Goal: Task Accomplishment & Management: Use online tool/utility

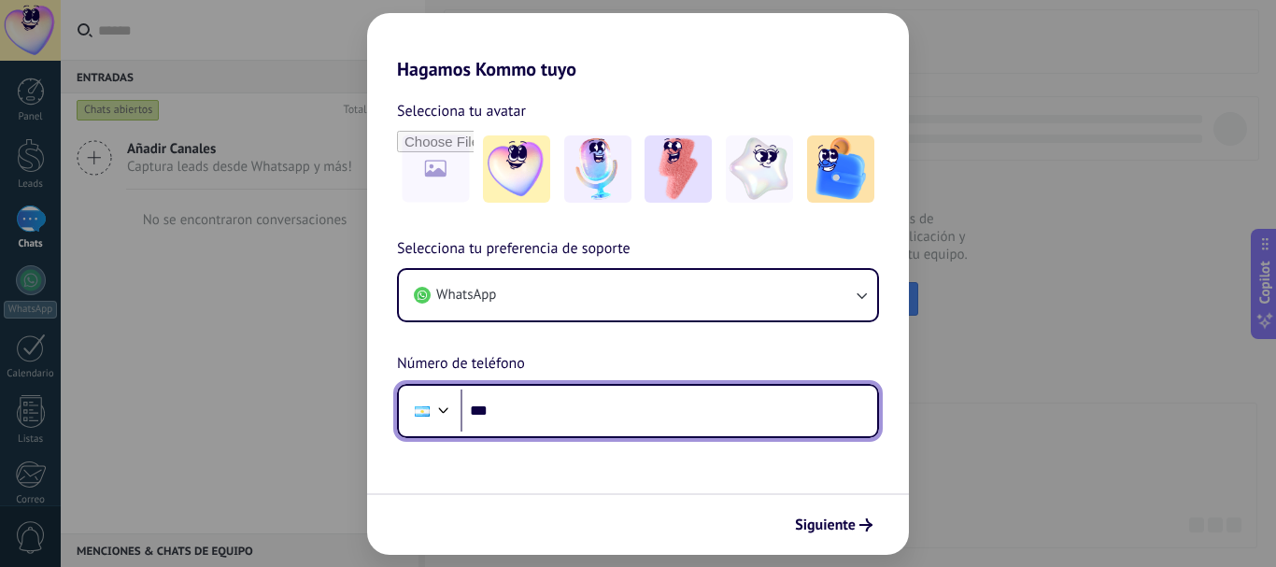
click at [646, 409] on input "***" at bounding box center [669, 411] width 417 height 43
type input "**********"
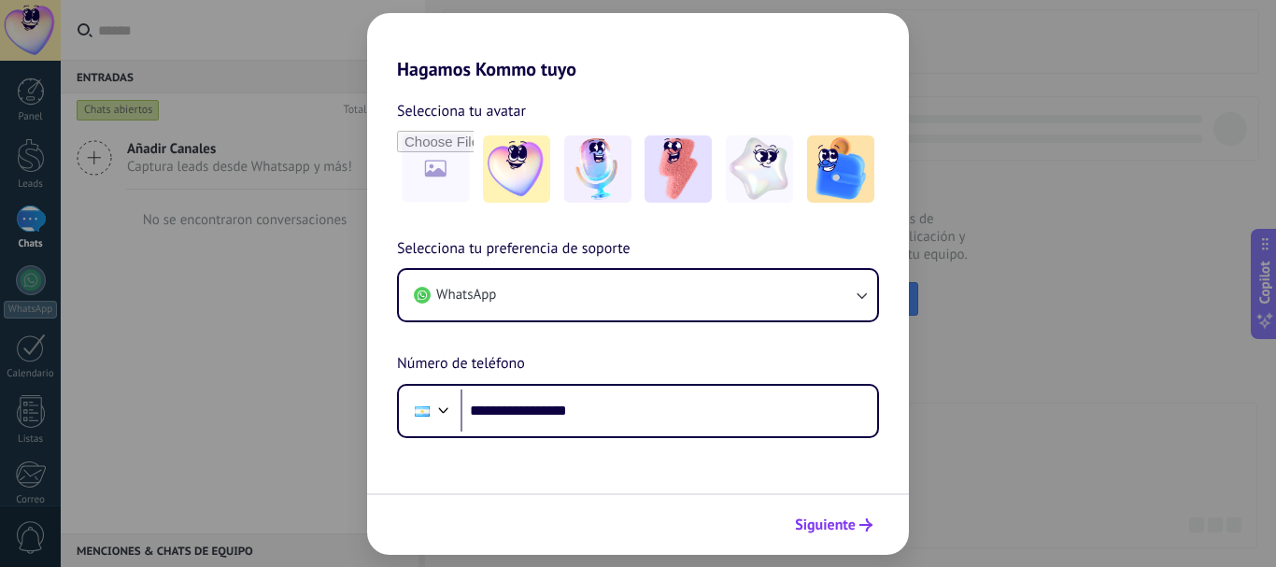
click at [847, 534] on button "Siguiente" at bounding box center [834, 525] width 94 height 32
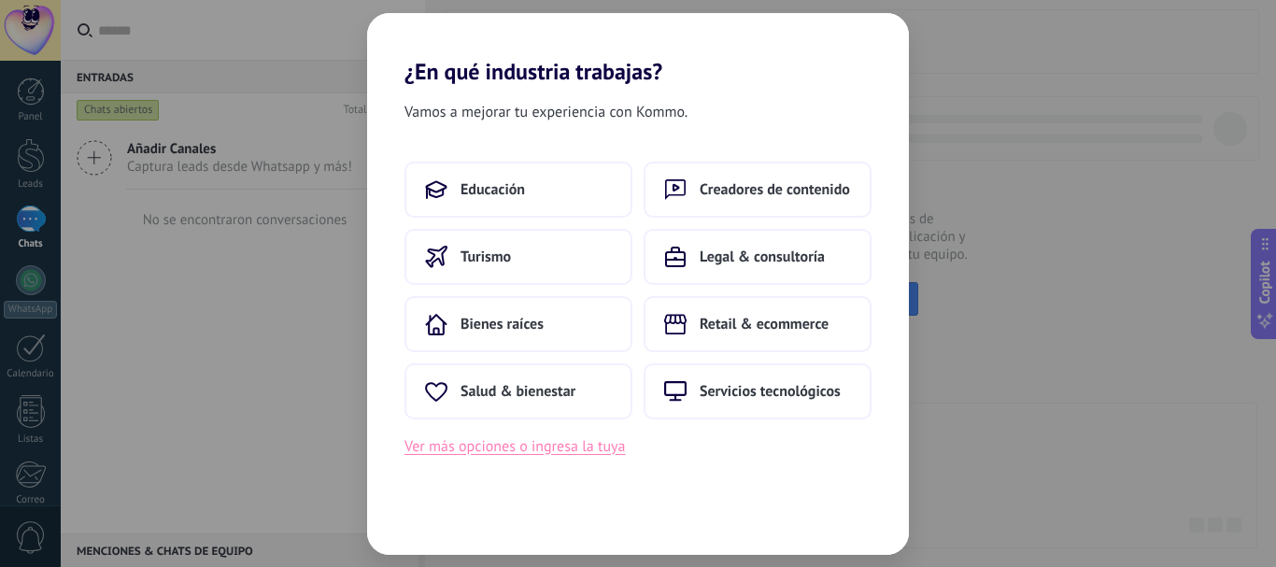
click at [615, 452] on button "Ver más opciones o ingresa la tuya" at bounding box center [515, 446] width 221 height 24
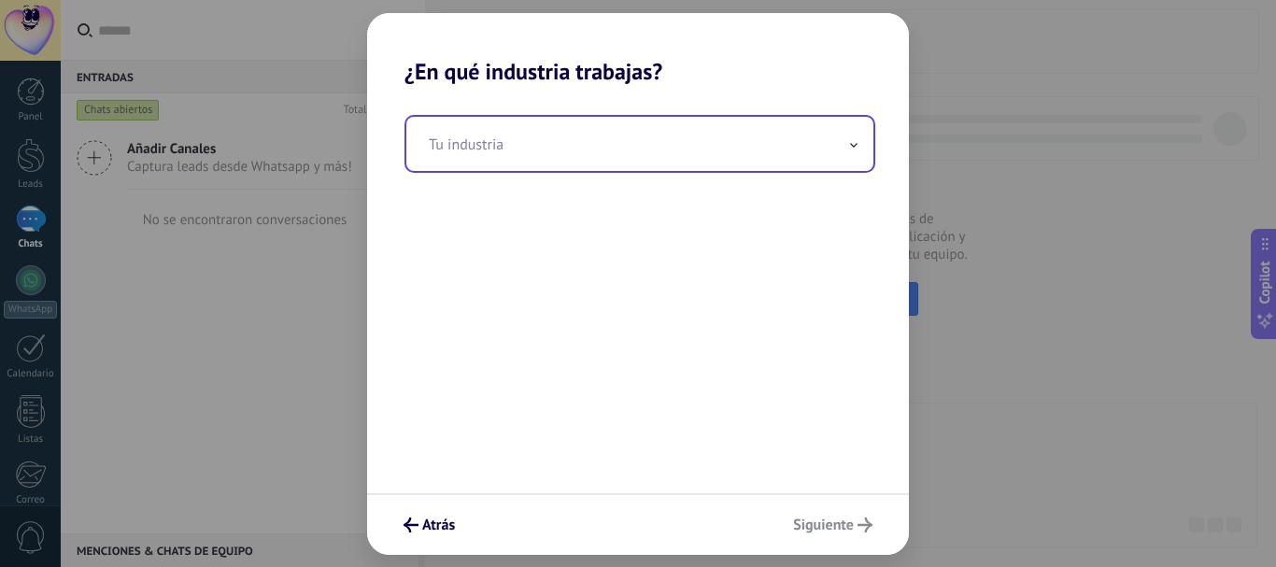
click at [747, 148] on input "text" at bounding box center [639, 144] width 467 height 54
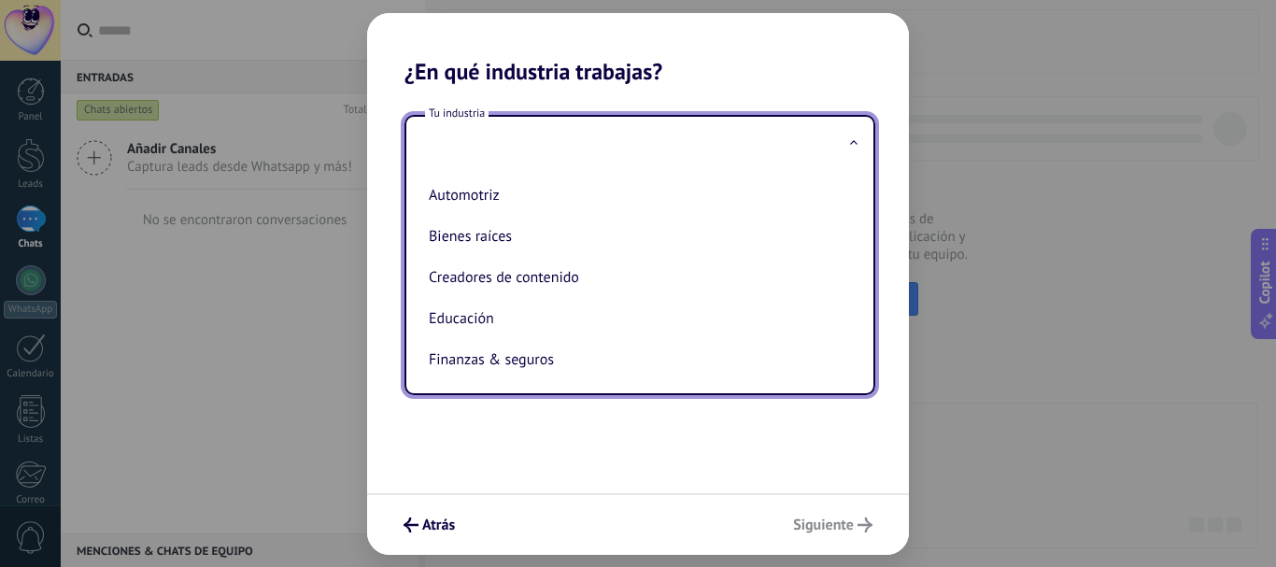
click at [859, 197] on div "Automotriz Bienes raíces Creadores de contenido Educación Finanzas & seguros Go…" at bounding box center [639, 282] width 467 height 222
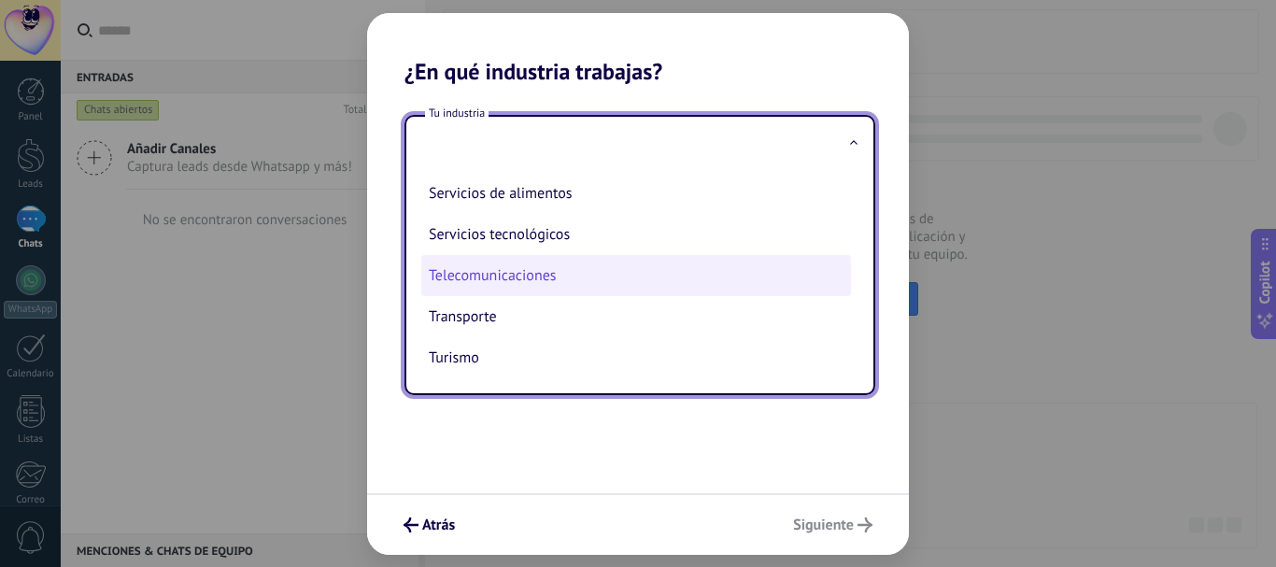
click at [497, 279] on li "Telecomunicaciones" at bounding box center [636, 275] width 430 height 41
type input "**********"
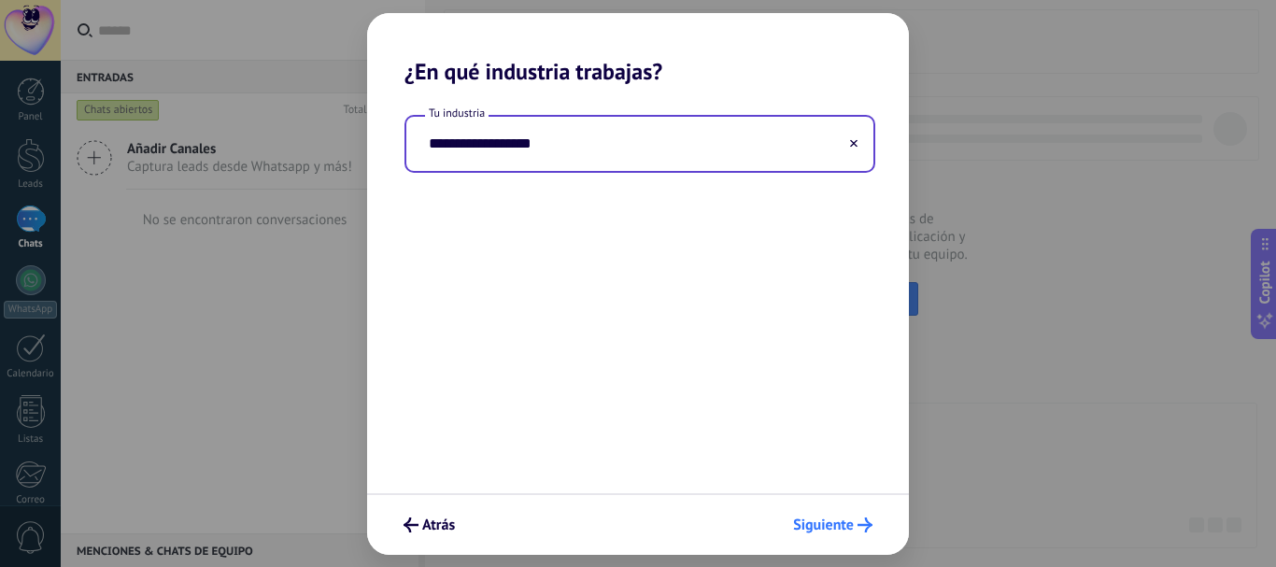
click at [835, 515] on button "Siguiente" at bounding box center [833, 525] width 96 height 32
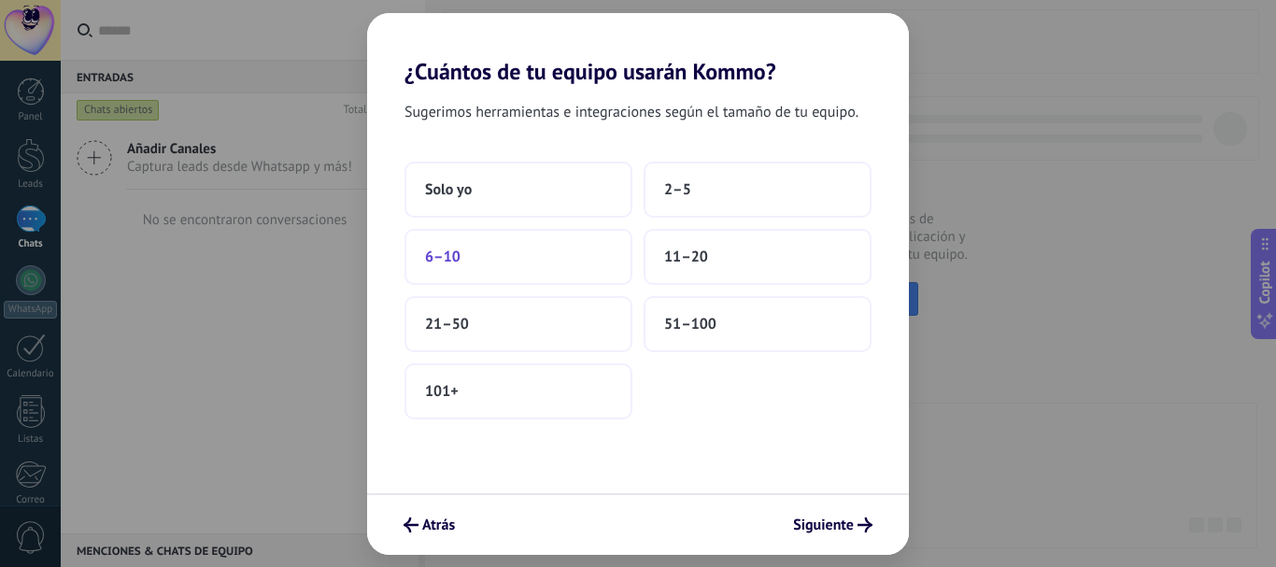
click at [541, 263] on button "6–10" at bounding box center [519, 257] width 228 height 56
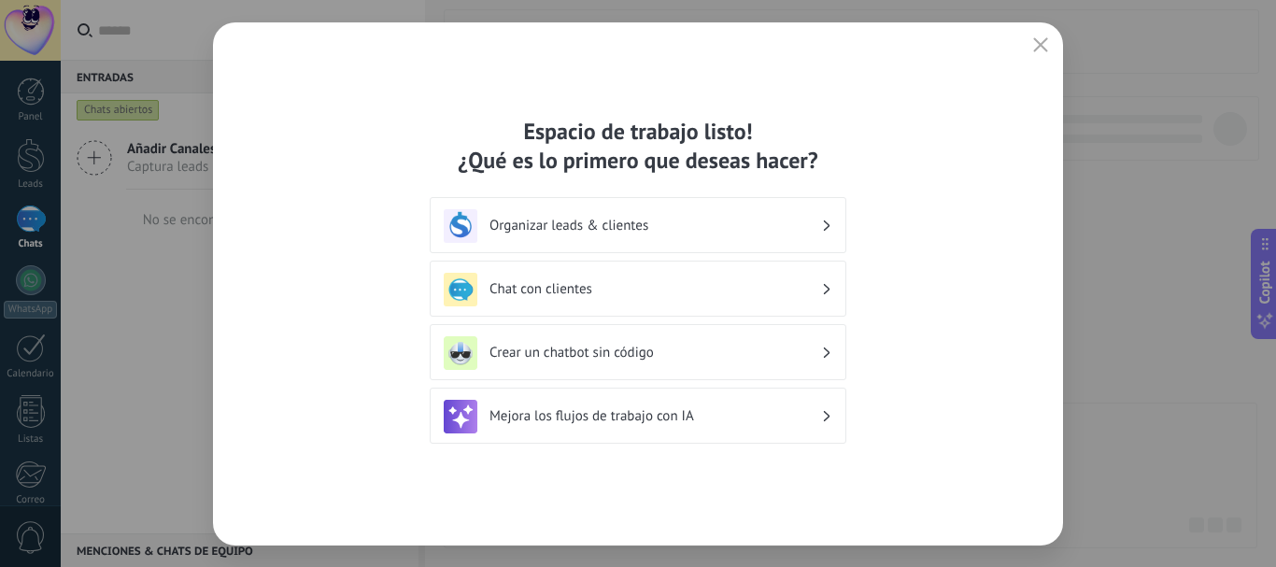
click at [758, 292] on h3 "Chat con clientes" at bounding box center [656, 289] width 332 height 18
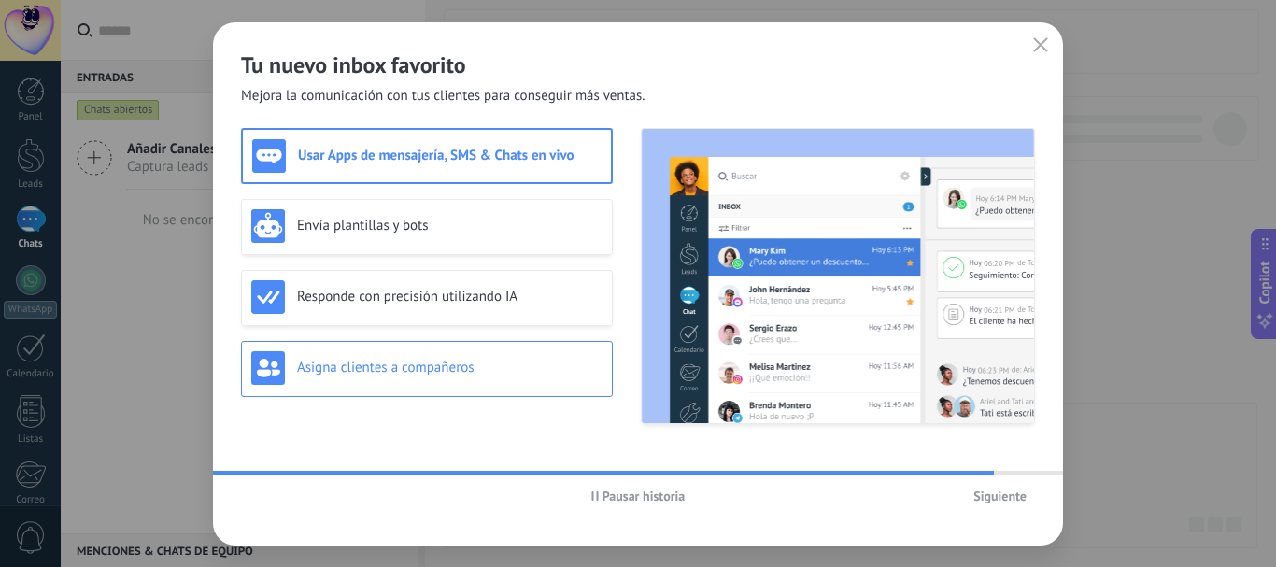
click at [569, 343] on div "Asigna clientes a compañeros" at bounding box center [427, 369] width 372 height 56
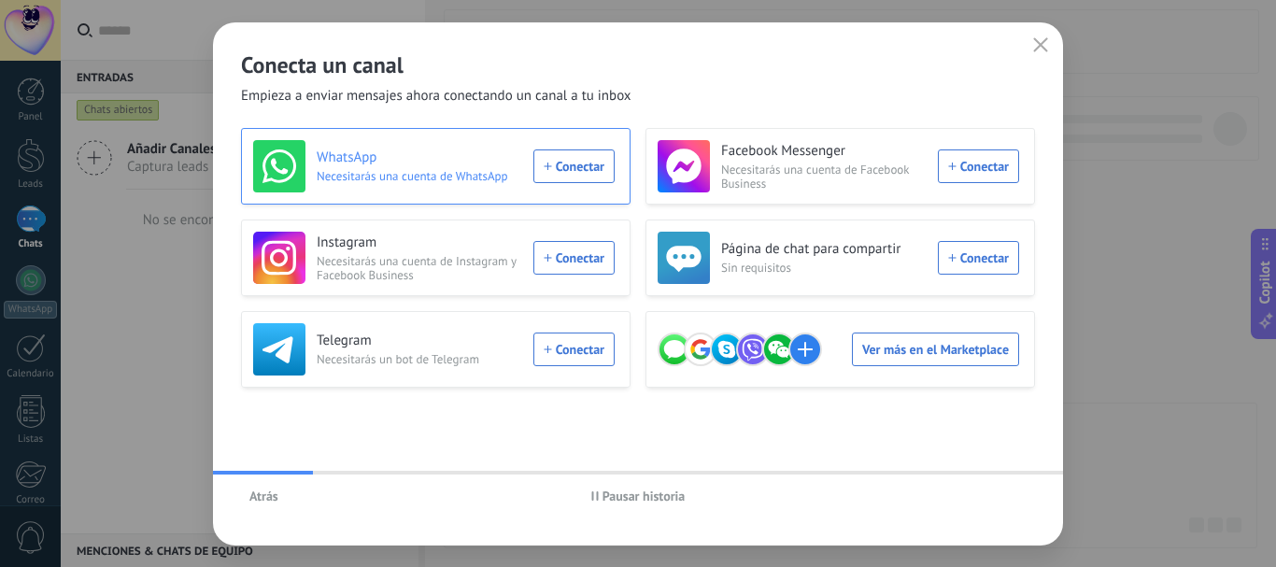
click at [571, 176] on div "WhatsApp Necesitarás una cuenta de WhatsApp Conectar" at bounding box center [434, 166] width 362 height 52
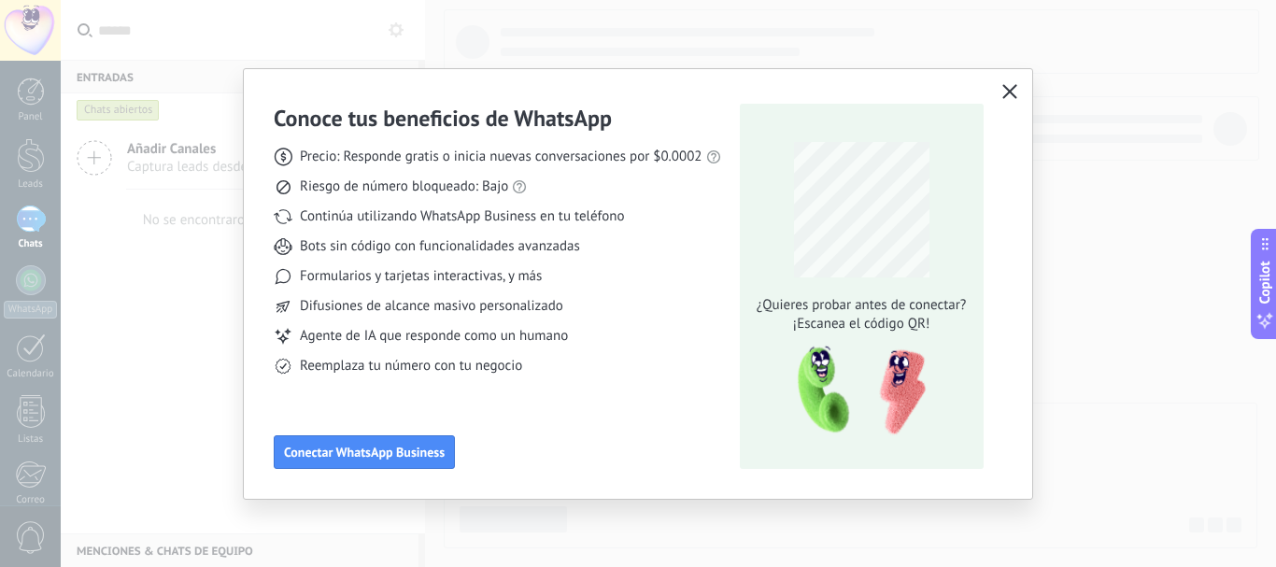
click at [1013, 93] on icon "button" at bounding box center [1010, 91] width 15 height 15
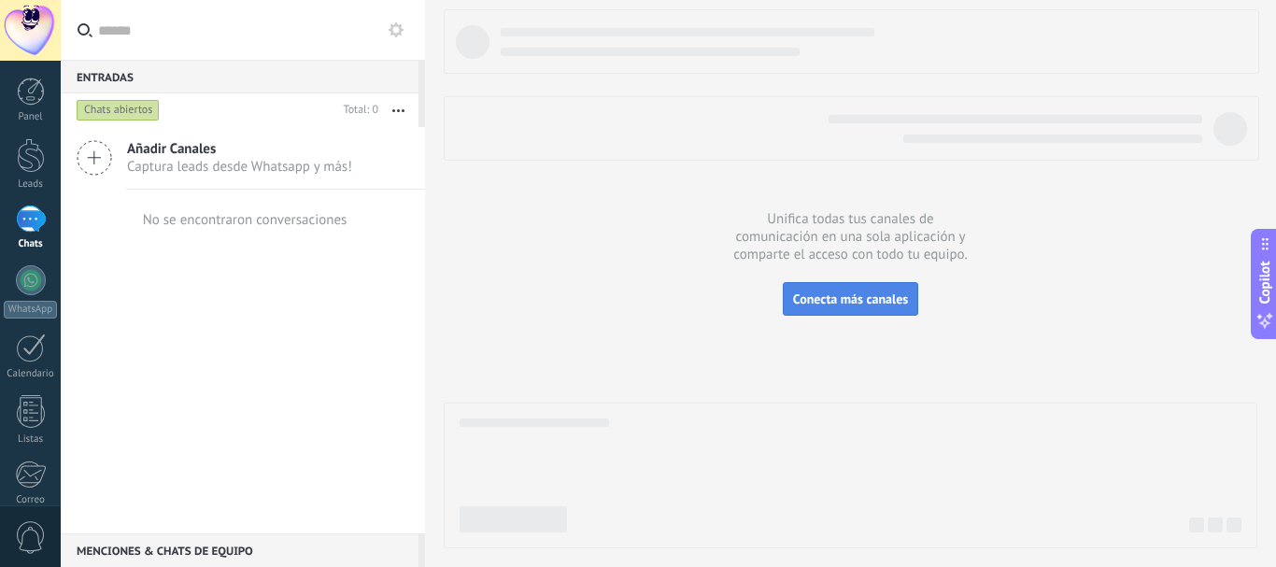
scroll to position [210, 0]
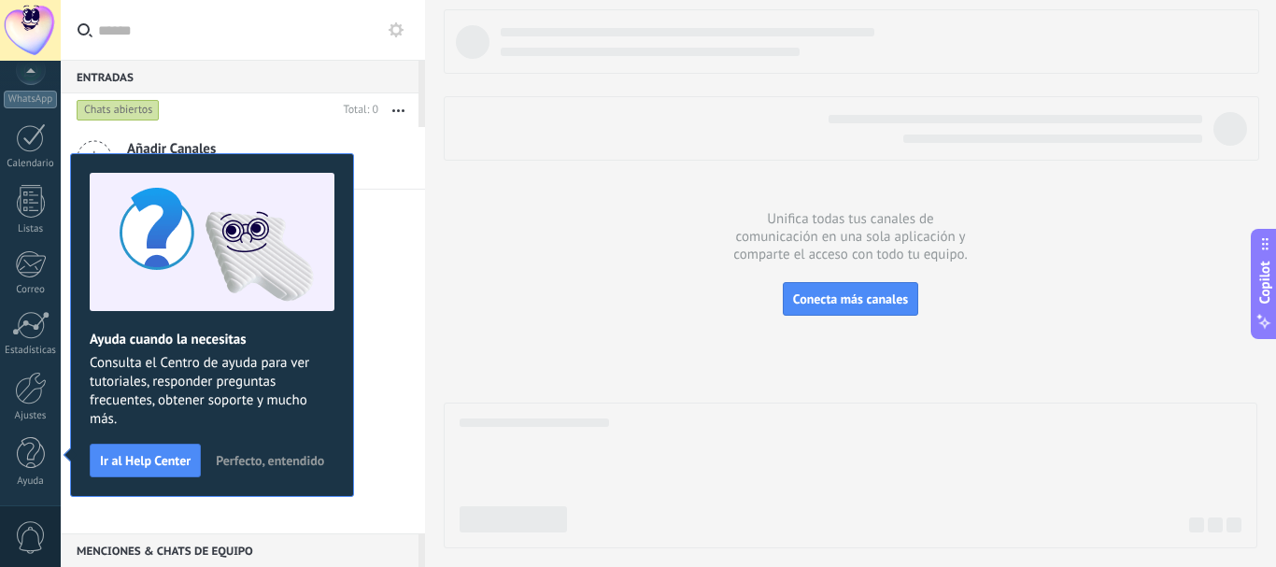
click at [280, 459] on span "Perfecto, entendido" at bounding box center [270, 460] width 108 height 13
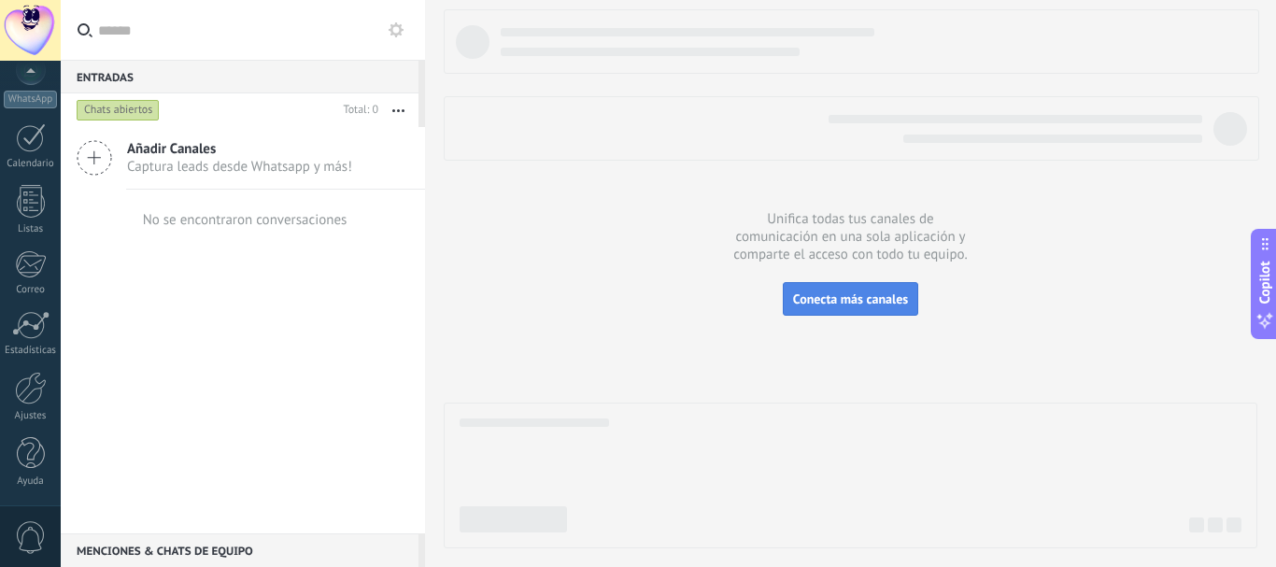
click at [887, 315] on button "Conecta más canales" at bounding box center [850, 299] width 135 height 34
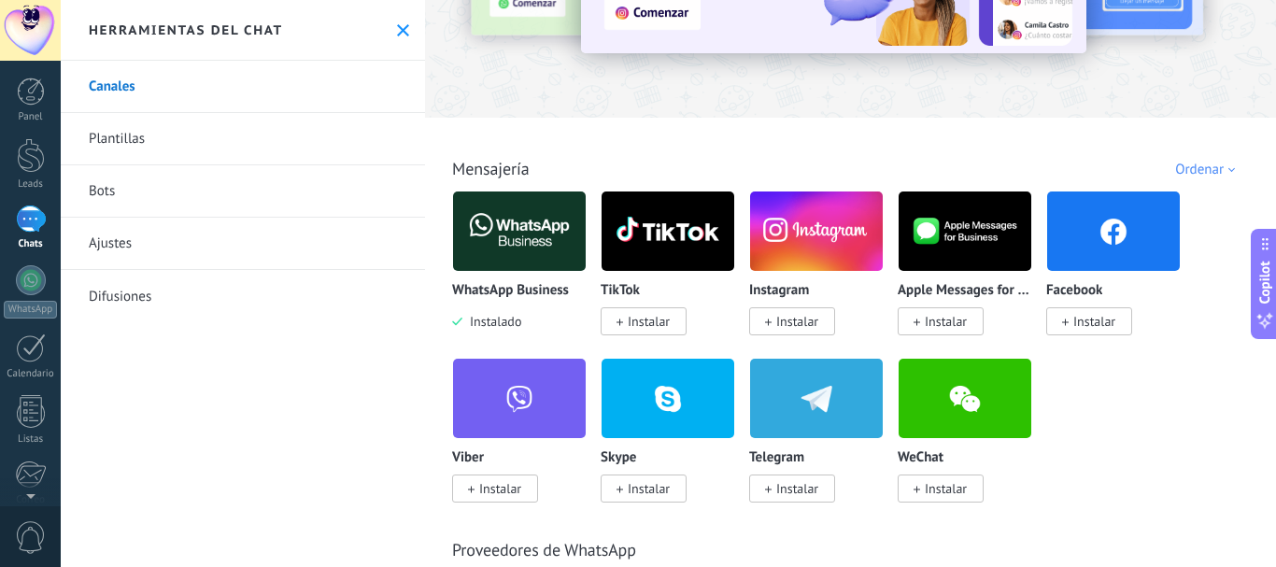
scroll to position [93, 0]
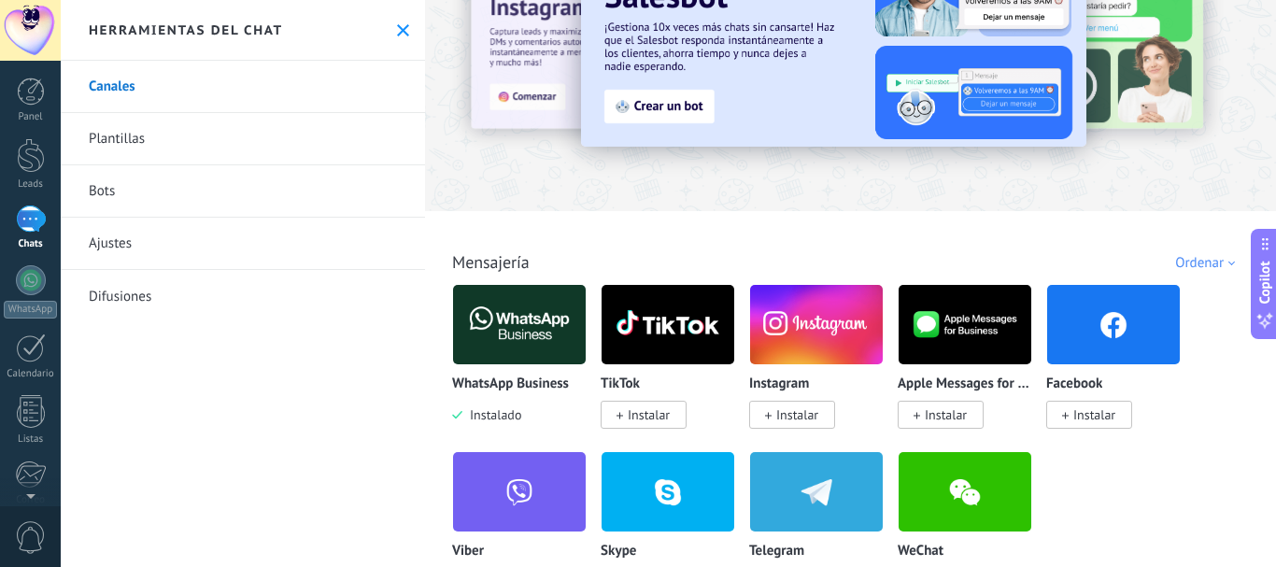
click at [1227, 262] on div "Ordenar" at bounding box center [1208, 263] width 66 height 18
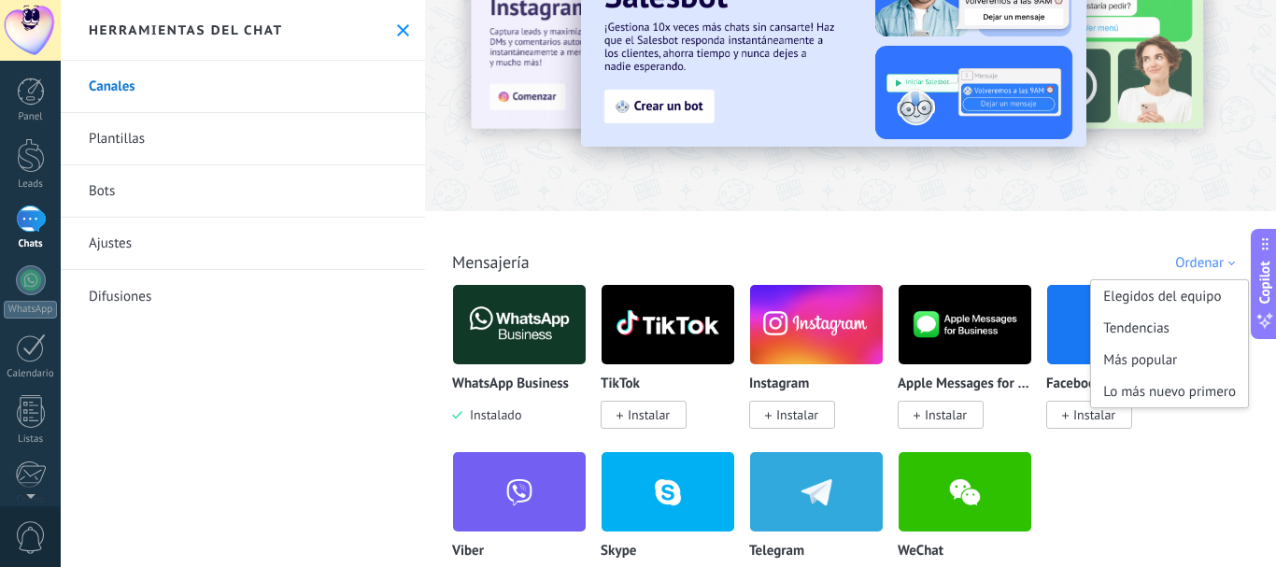
click at [526, 338] on img at bounding box center [519, 324] width 133 height 91
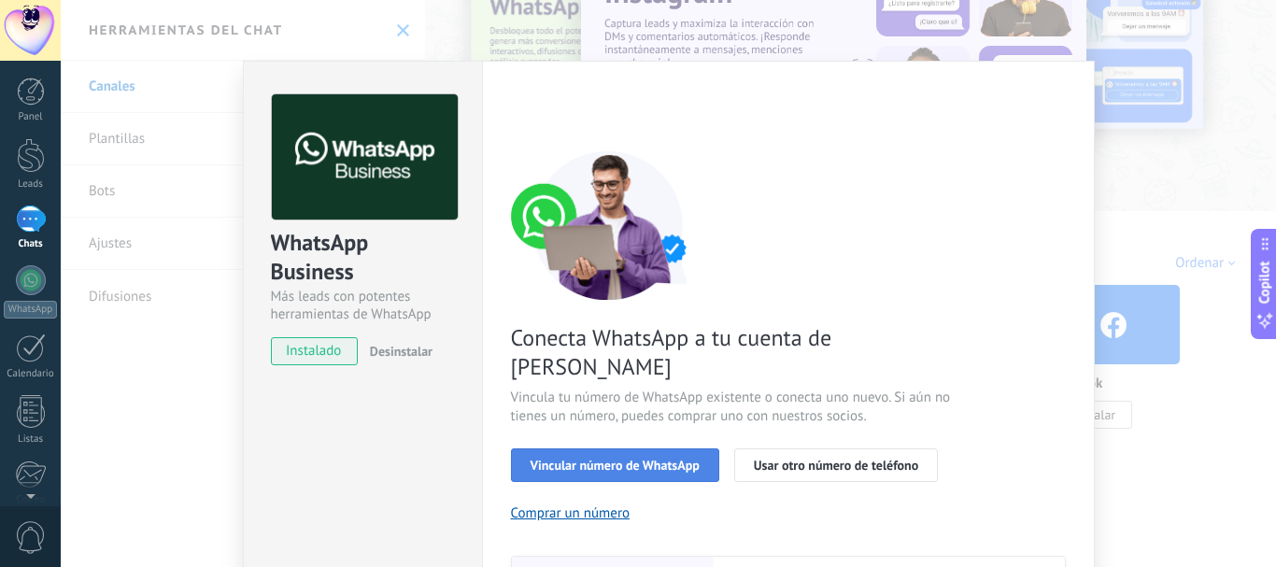
click at [689, 459] on span "Vincular número de WhatsApp" at bounding box center [615, 465] width 169 height 13
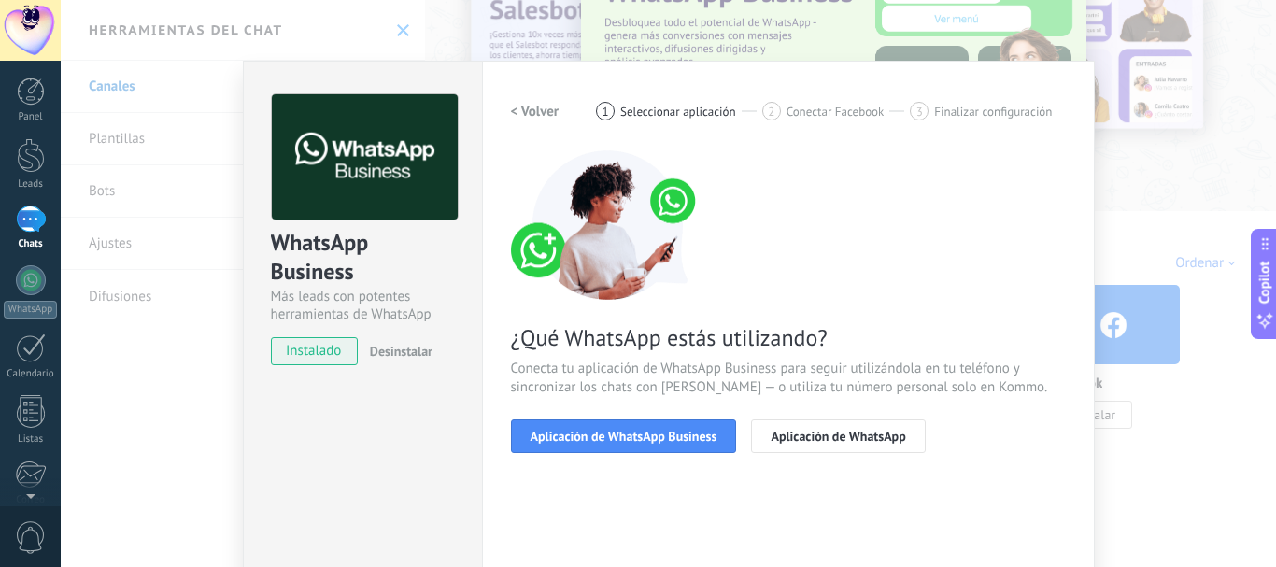
click at [689, 434] on span "Aplicación de WhatsApp Business" at bounding box center [624, 436] width 187 height 13
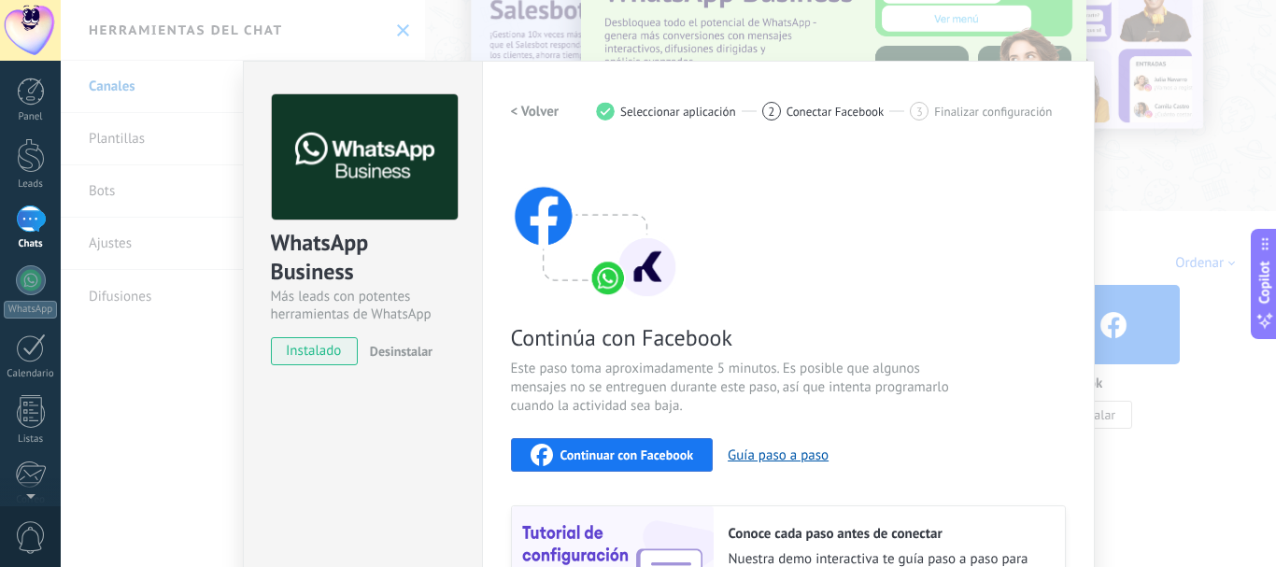
click at [689, 434] on div "Continúa con Facebook Este paso toma aproximadamente 5 minutos. Es posible que …" at bounding box center [788, 402] width 555 height 505
